Goal: Communication & Community: Share content

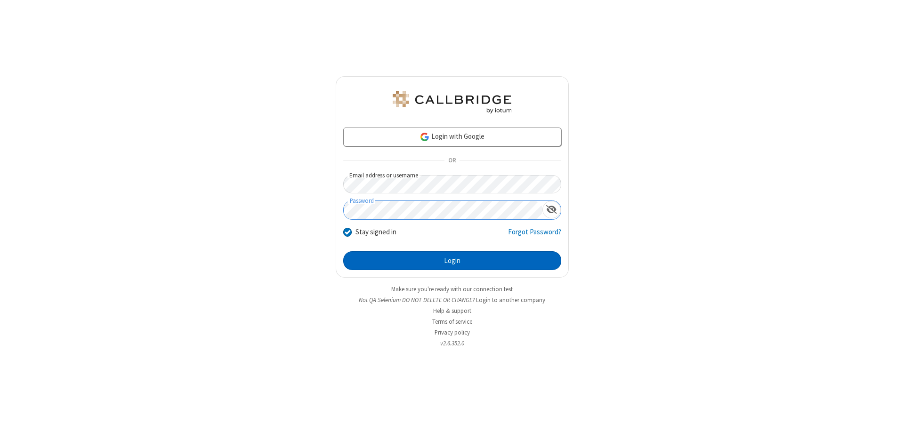
click at [452, 261] on button "Login" at bounding box center [452, 260] width 218 height 19
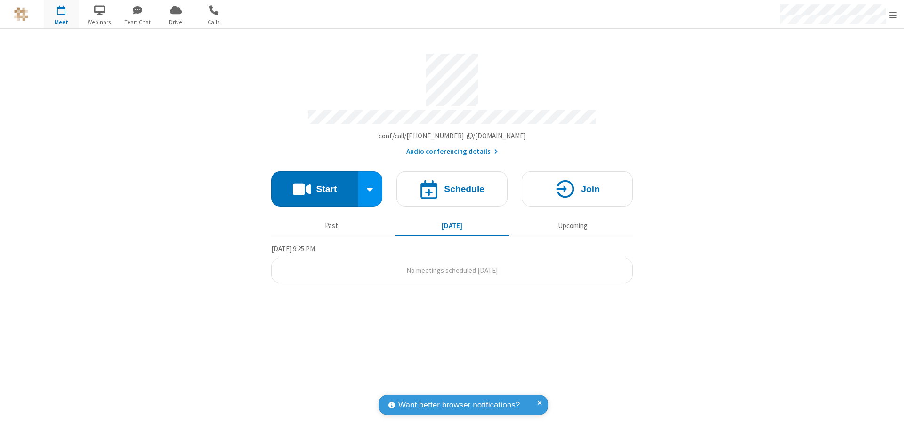
click at [314, 184] on button "Start" at bounding box center [314, 188] width 87 height 35
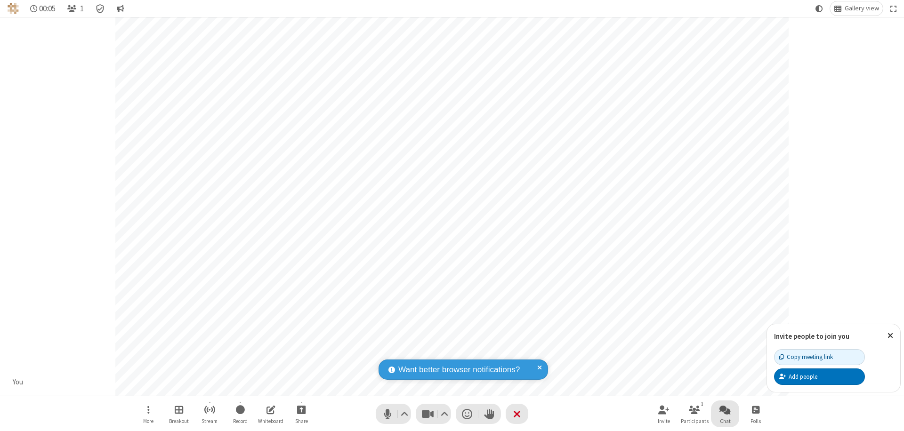
click at [725, 409] on span "Open chat" at bounding box center [724, 410] width 11 height 12
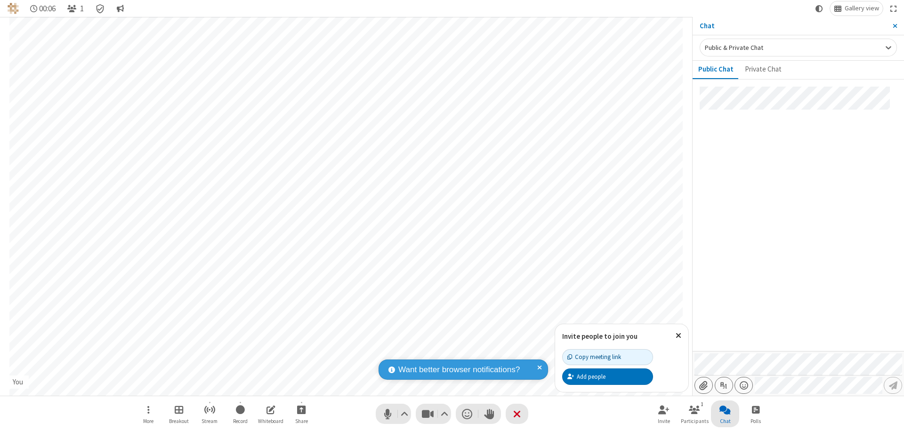
type input "C:\fakepath\doc_test.docx"
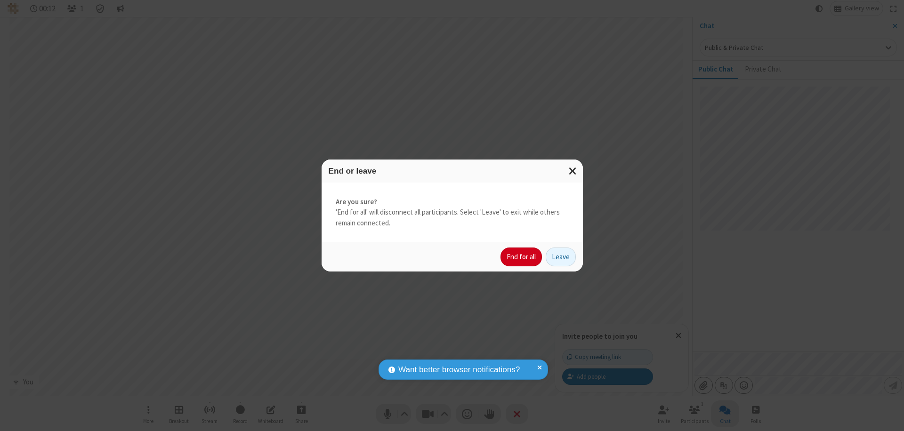
click at [521, 257] on button "End for all" at bounding box center [520, 257] width 41 height 19
